Goal: Task Accomplishment & Management: Use online tool/utility

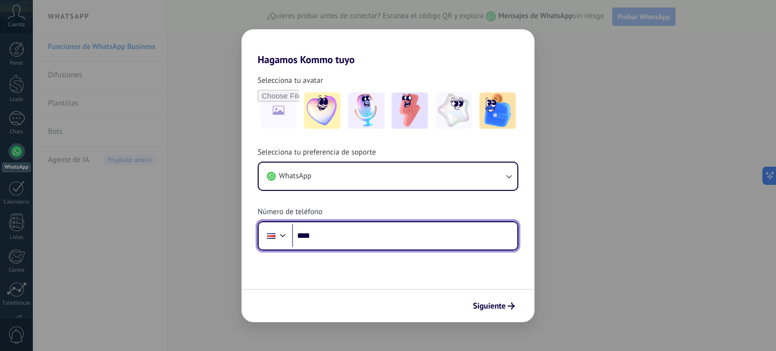
click at [333, 233] on input "****" at bounding box center [404, 235] width 225 height 23
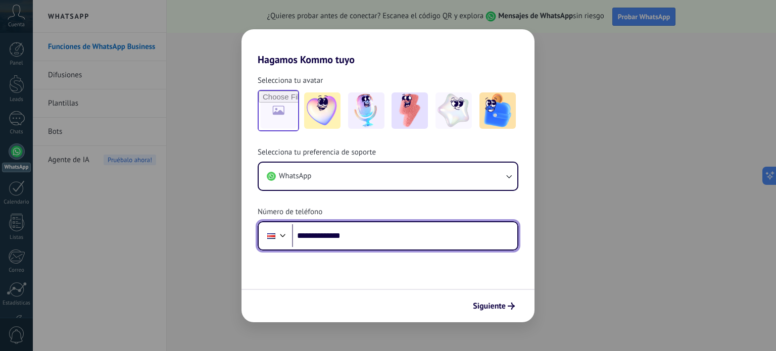
type input "**********"
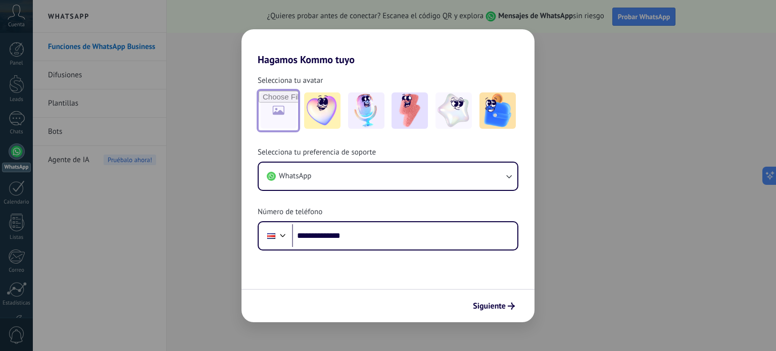
click at [281, 107] on input "file" at bounding box center [278, 110] width 39 height 39
type input "**********"
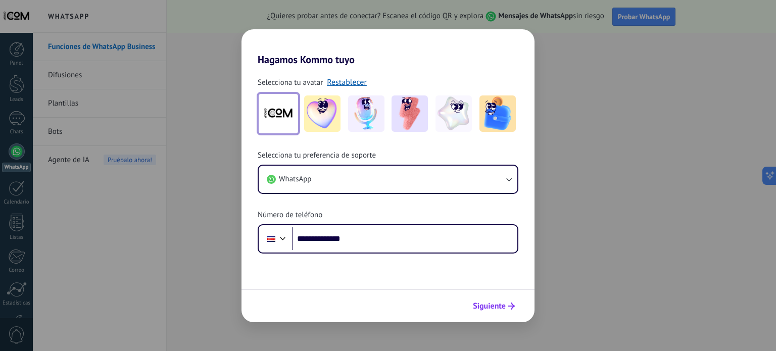
click at [491, 307] on span "Siguiente" at bounding box center [489, 305] width 33 height 7
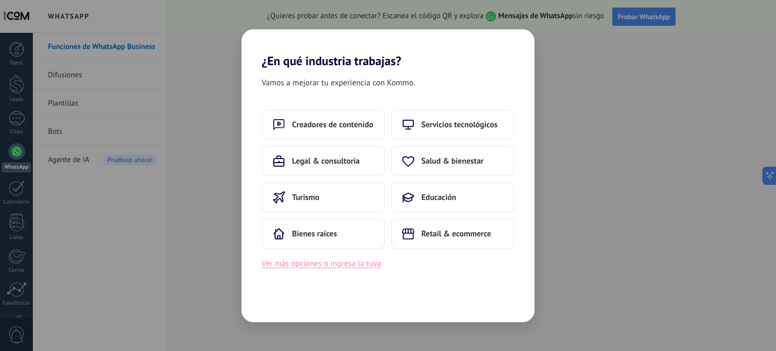
click at [340, 263] on button "Ver más opciones o ingresa la tuya" at bounding box center [321, 263] width 119 height 13
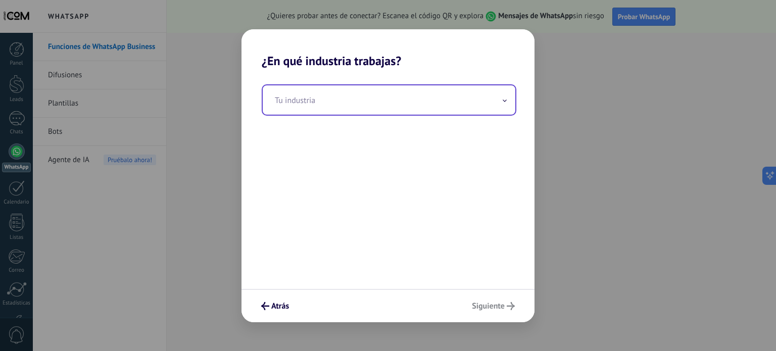
click at [504, 101] on icon at bounding box center [504, 100] width 3 height 2
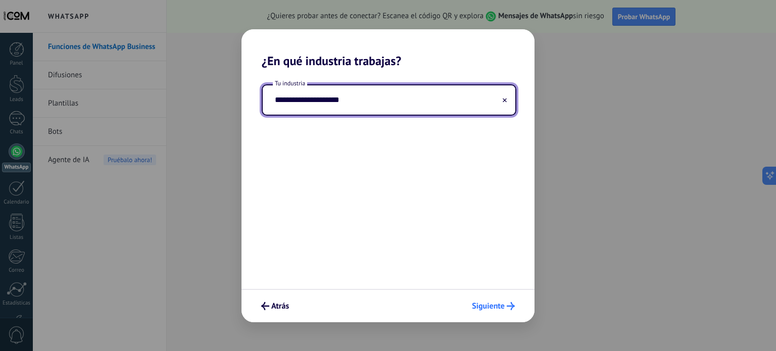
type input "**********"
click at [483, 304] on span "Siguiente" at bounding box center [488, 305] width 33 height 7
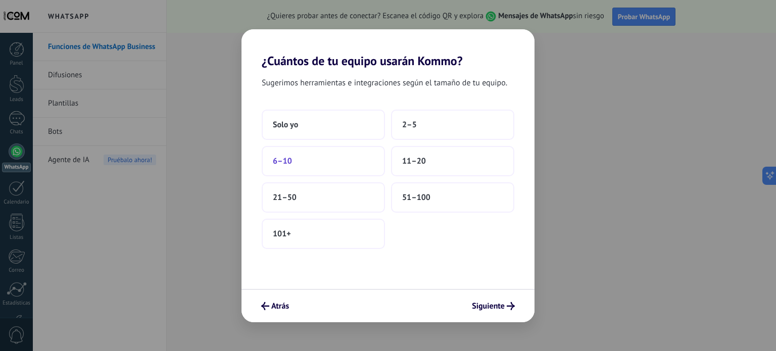
click at [289, 167] on button "6–10" at bounding box center [323, 161] width 123 height 30
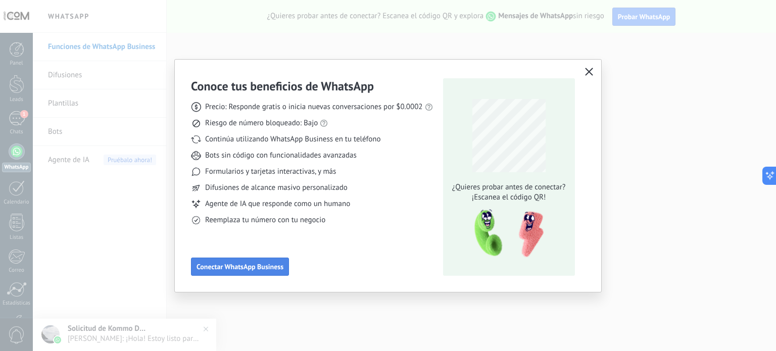
click at [256, 265] on span "Conectar WhatsApp Business" at bounding box center [239, 266] width 87 height 7
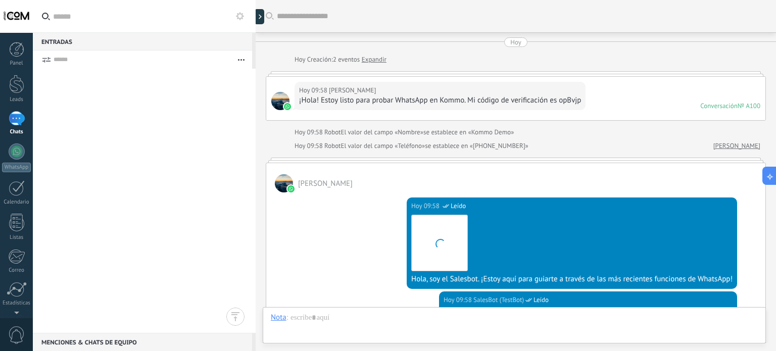
scroll to position [317, 0]
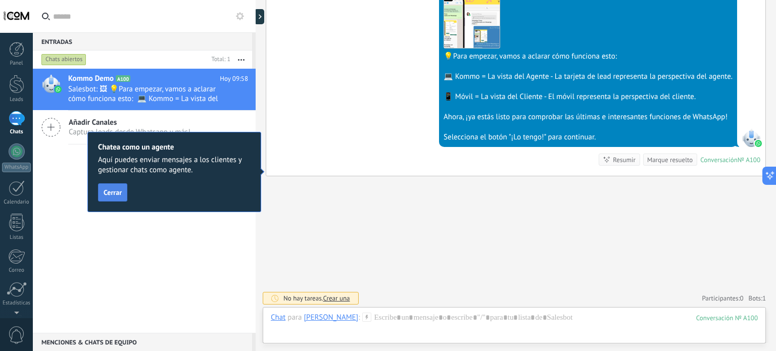
click at [113, 191] on span "Cerrar" at bounding box center [113, 192] width 18 height 7
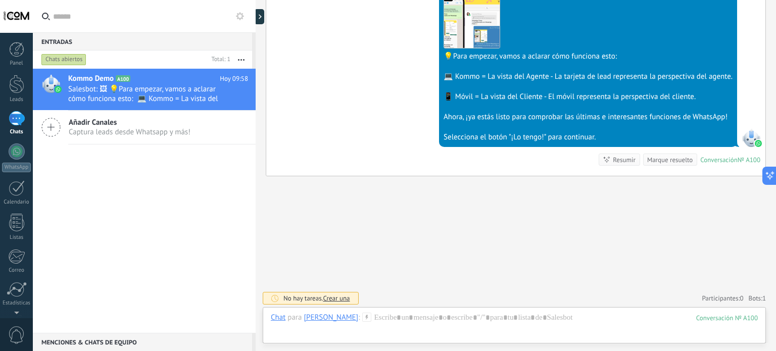
click at [669, 159] on div "Marque resuelto" at bounding box center [669, 160] width 45 height 10
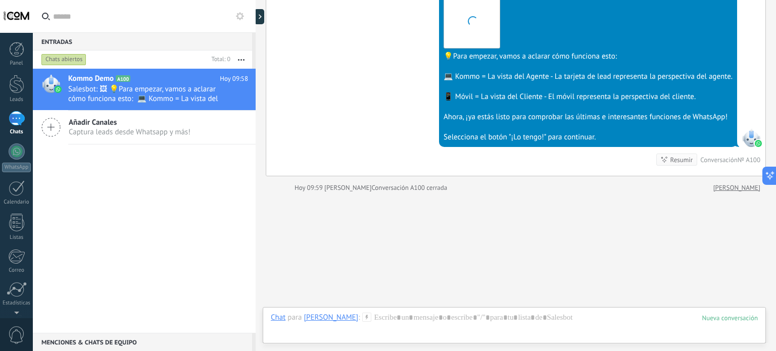
scroll to position [333, 0]
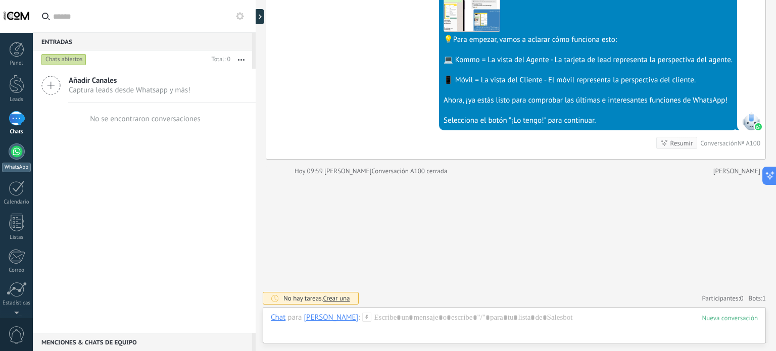
click at [15, 153] on div at bounding box center [17, 151] width 16 height 16
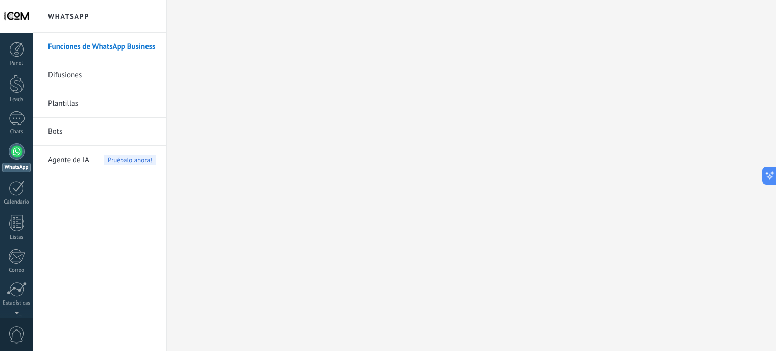
click at [66, 75] on link "Difusiones" at bounding box center [102, 75] width 108 height 28
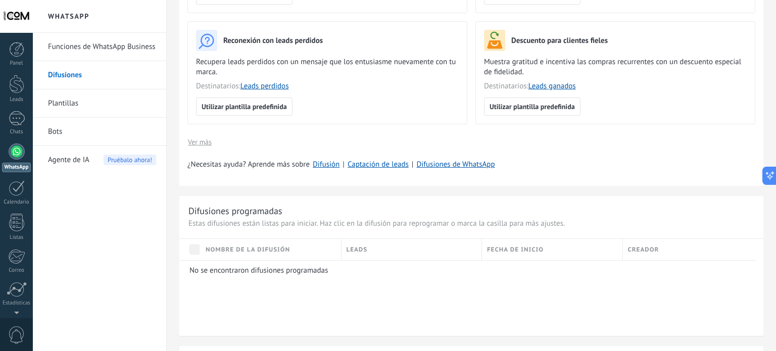
scroll to position [265, 0]
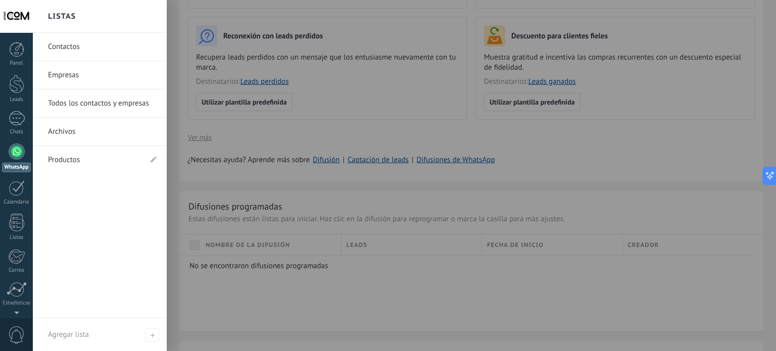
click at [85, 133] on link "Archivos" at bounding box center [102, 132] width 109 height 28
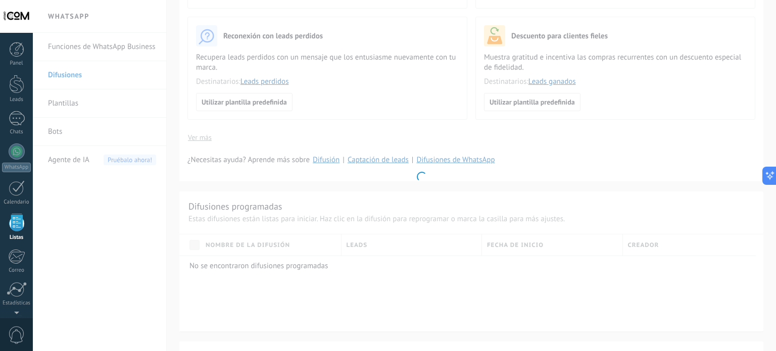
scroll to position [62, 0]
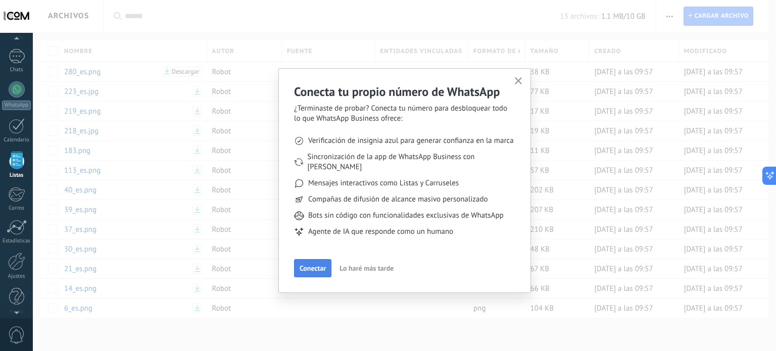
click at [314, 265] on span "Conectar" at bounding box center [312, 268] width 26 height 7
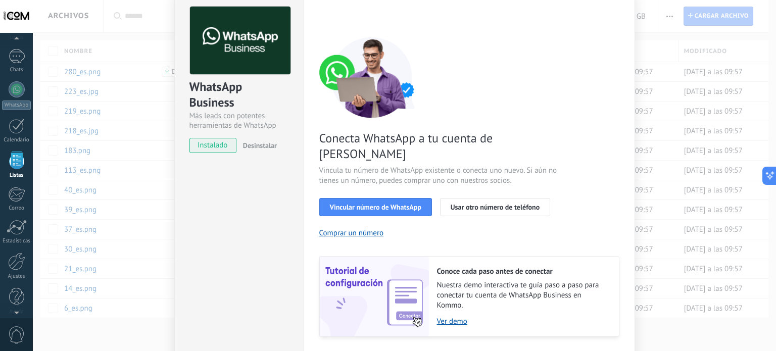
scroll to position [44, 0]
click at [509, 204] on span "Usar otro número de teléfono" at bounding box center [494, 207] width 89 height 7
click at [452, 317] on link "Ver demo" at bounding box center [523, 322] width 172 height 10
